Goal: Task Accomplishment & Management: Use online tool/utility

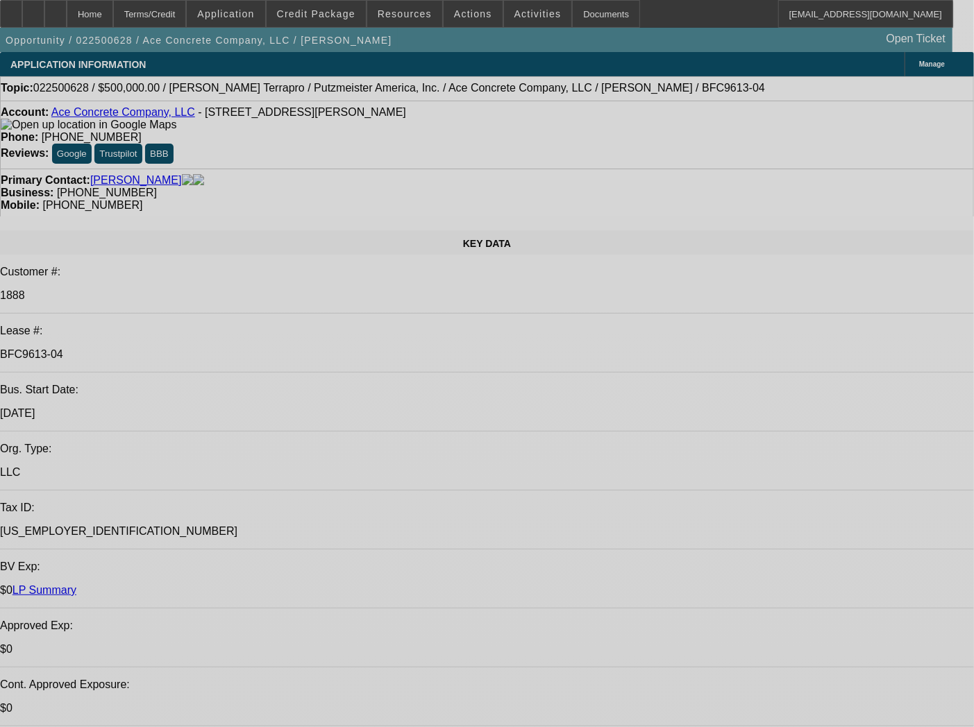
select select "0"
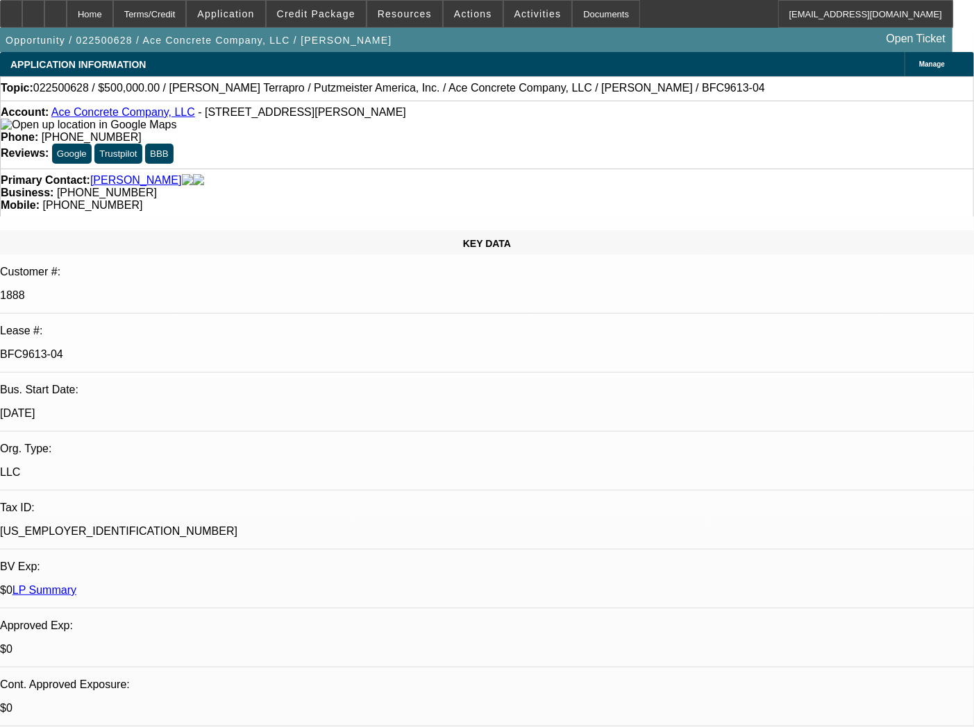
select select "0"
select select "3"
select select "0"
select select "6"
select select "0"
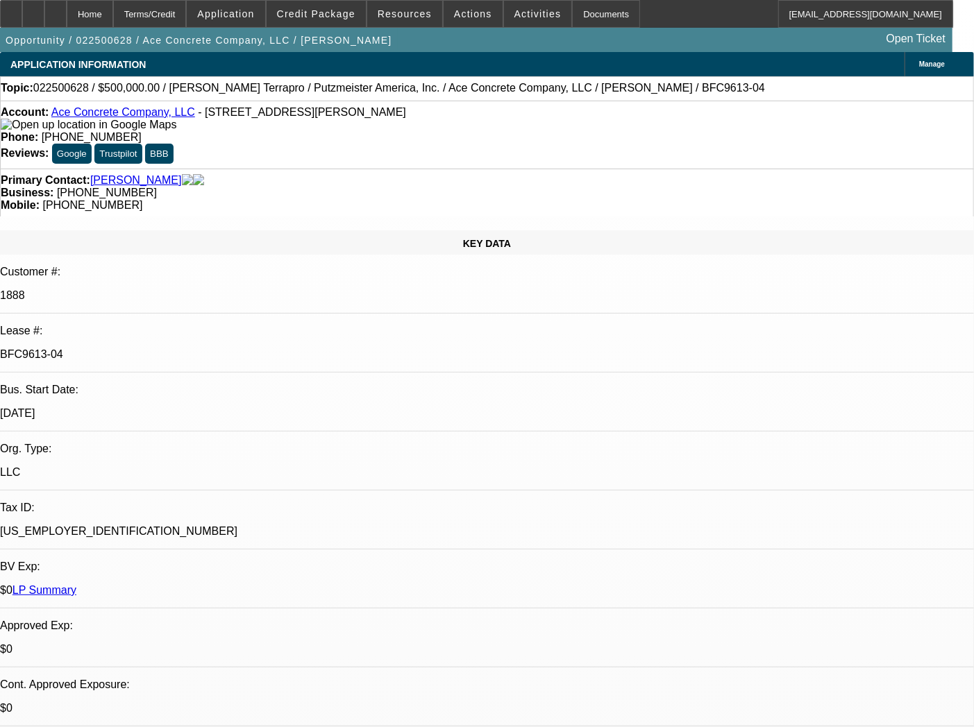
select select "0"
select select "3"
select select "0"
select select "6"
select select "0"
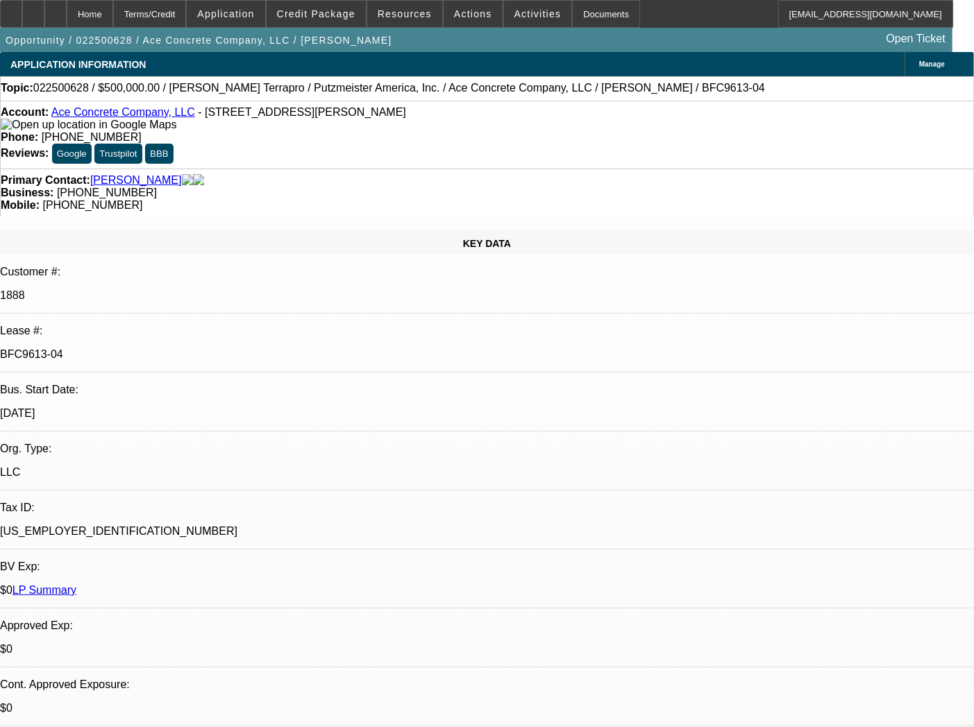
select select "0"
select select "3"
select select "0"
select select "6"
select select "0"
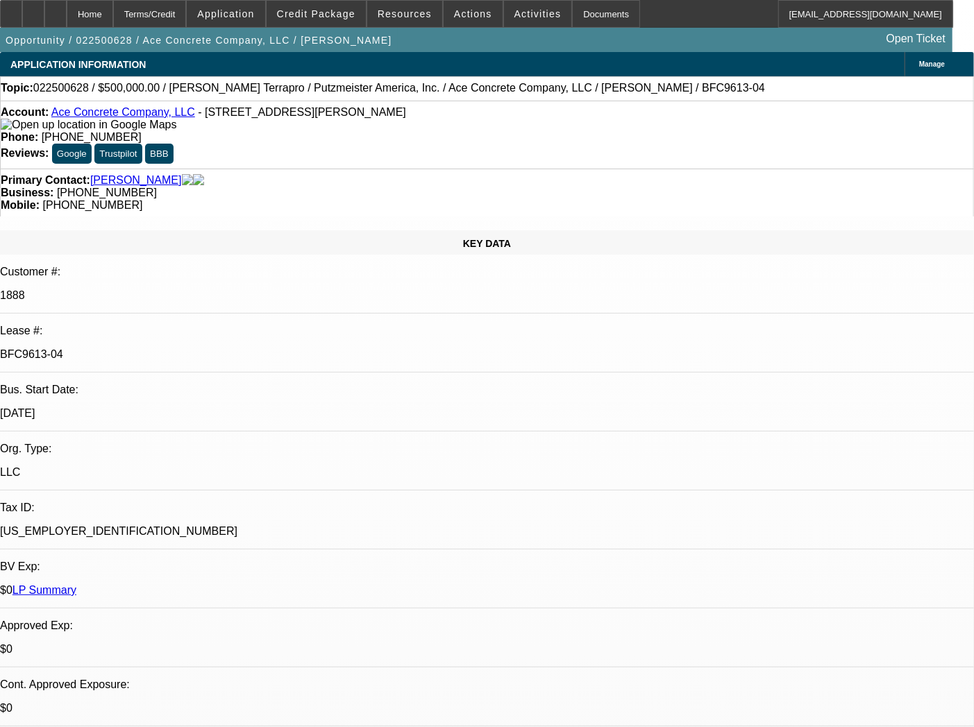
select select "2"
select select "0"
select select "6"
click at [459, 15] on span "Actions" at bounding box center [473, 13] width 38 height 11
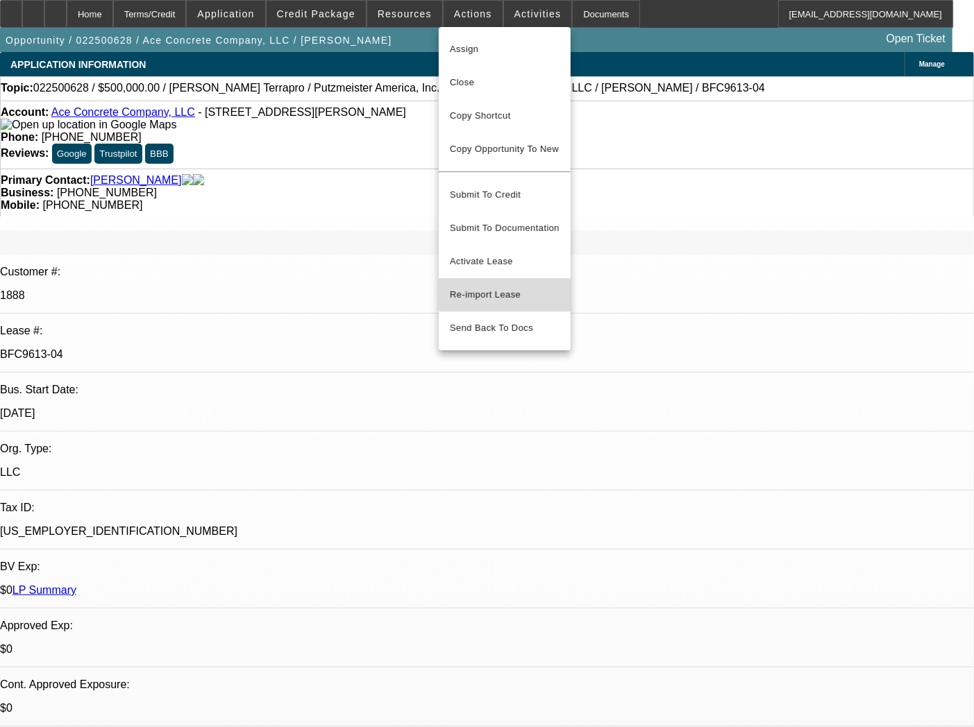
click at [482, 290] on button "Re-import Lease" at bounding box center [505, 294] width 132 height 33
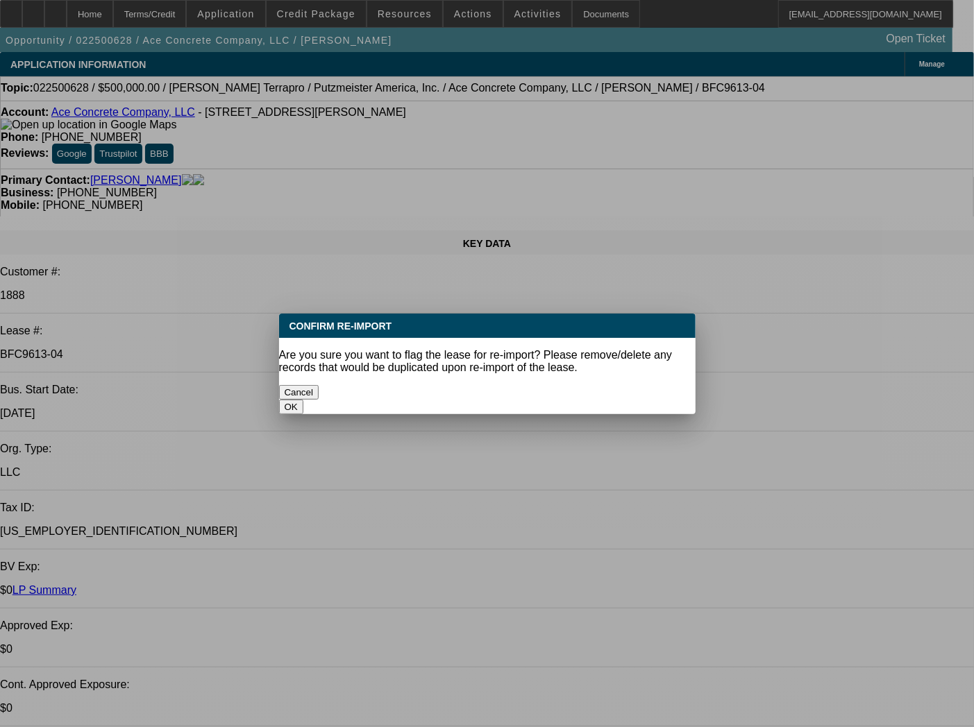
click at [303, 400] on button "OK" at bounding box center [291, 407] width 24 height 15
